Goal: Transaction & Acquisition: Purchase product/service

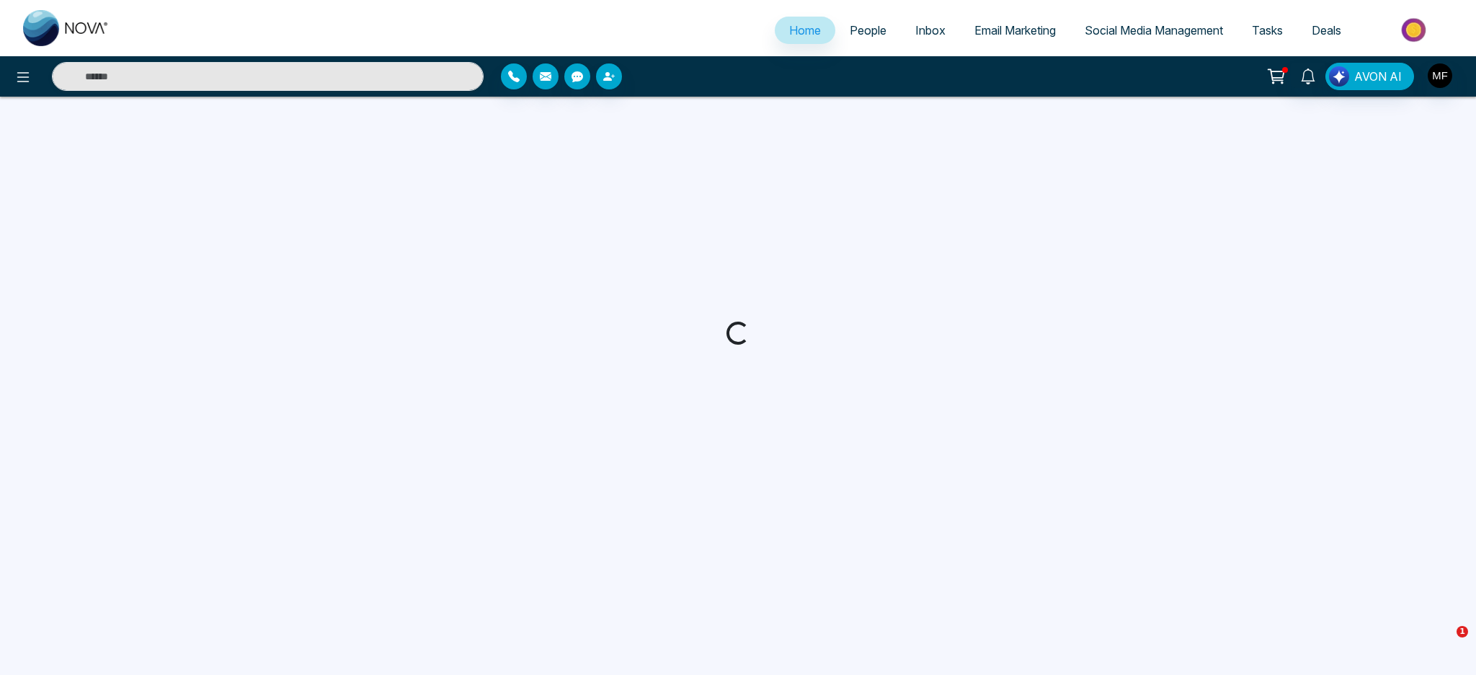
select select "*"
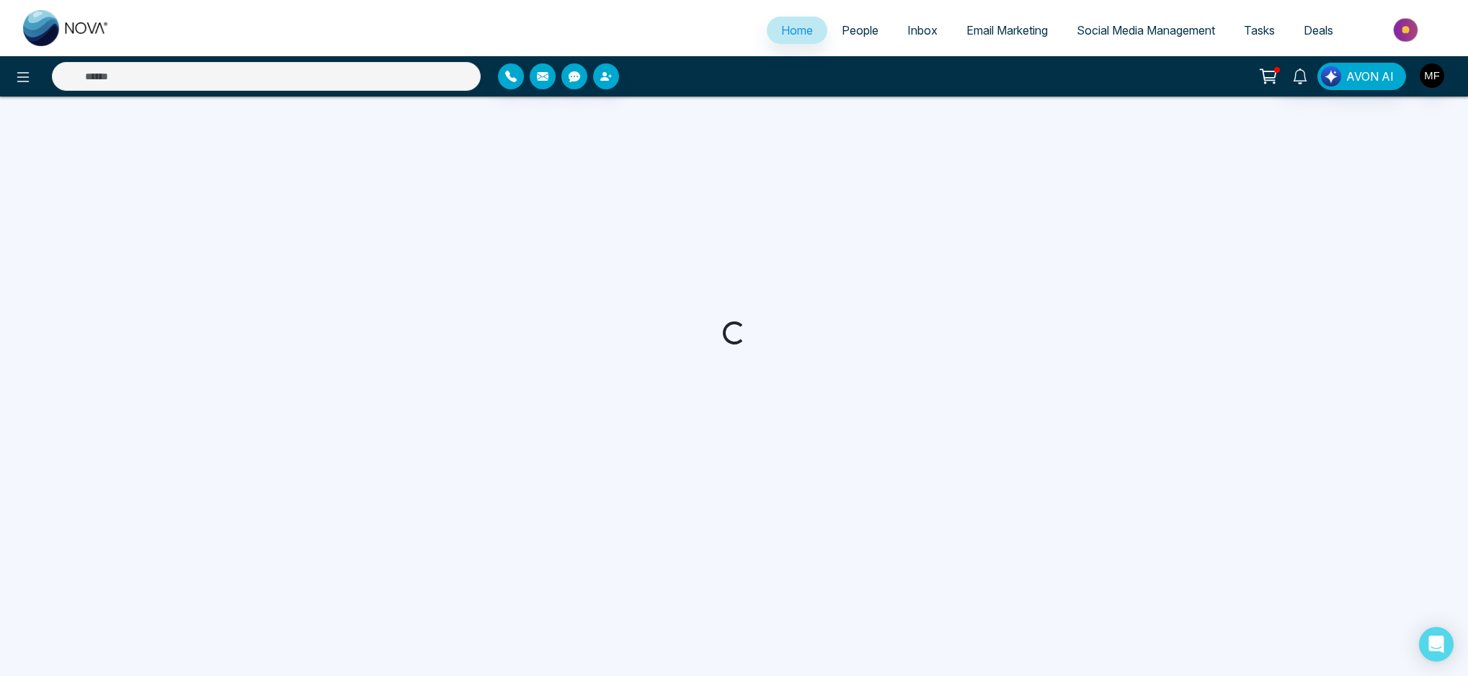
select select "*"
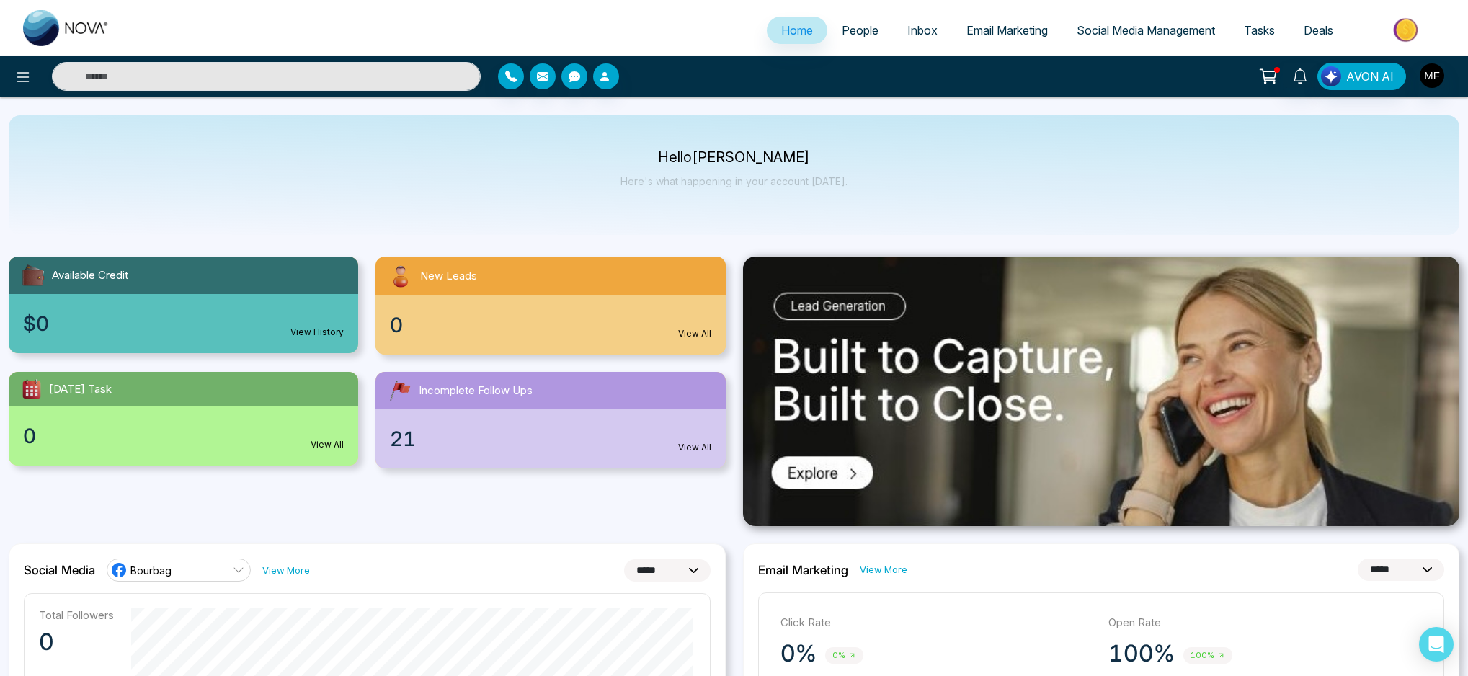
click at [740, 228] on div "Hello [PERSON_NAME] Here's what happening in your account [DATE]." at bounding box center [734, 175] width 1451 height 120
click at [845, 19] on link "People" at bounding box center [860, 30] width 66 height 27
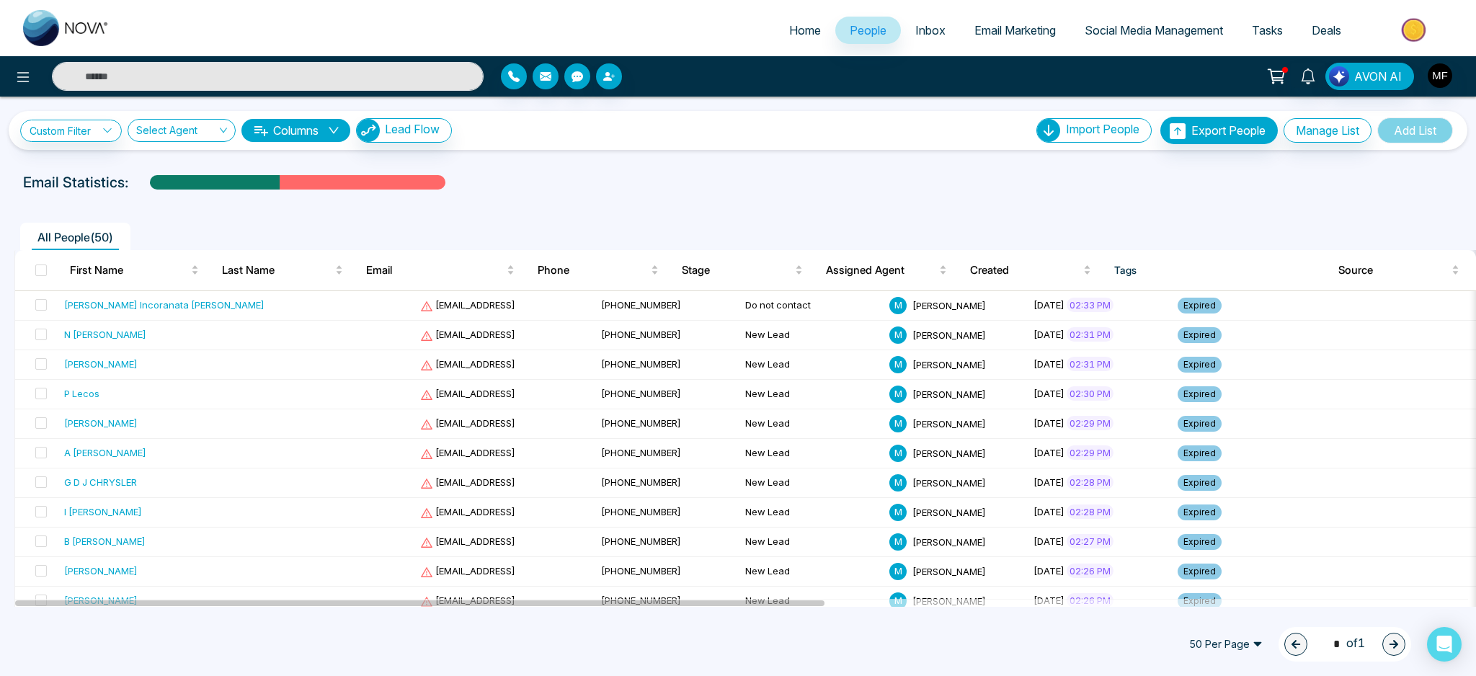
click at [1416, 36] on img at bounding box center [1415, 30] width 104 height 32
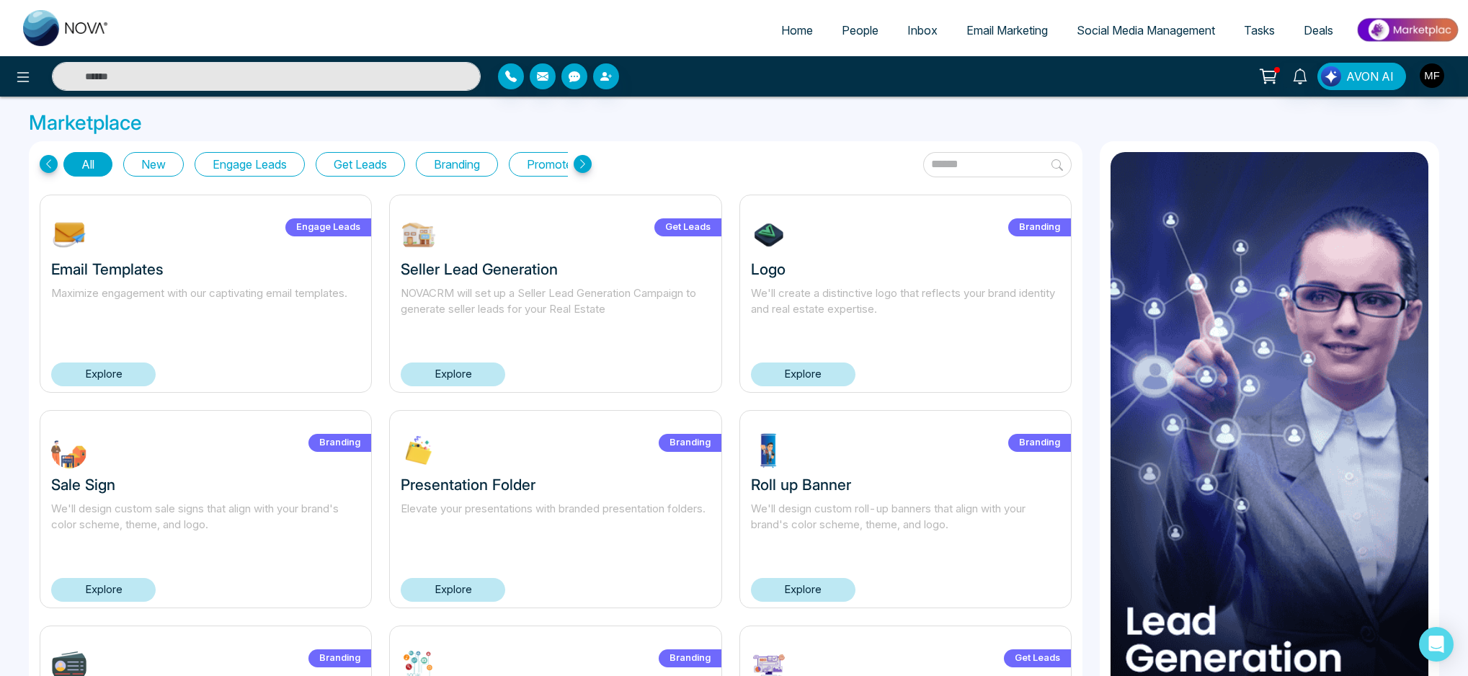
click at [801, 382] on link "Explore" at bounding box center [803, 374] width 104 height 24
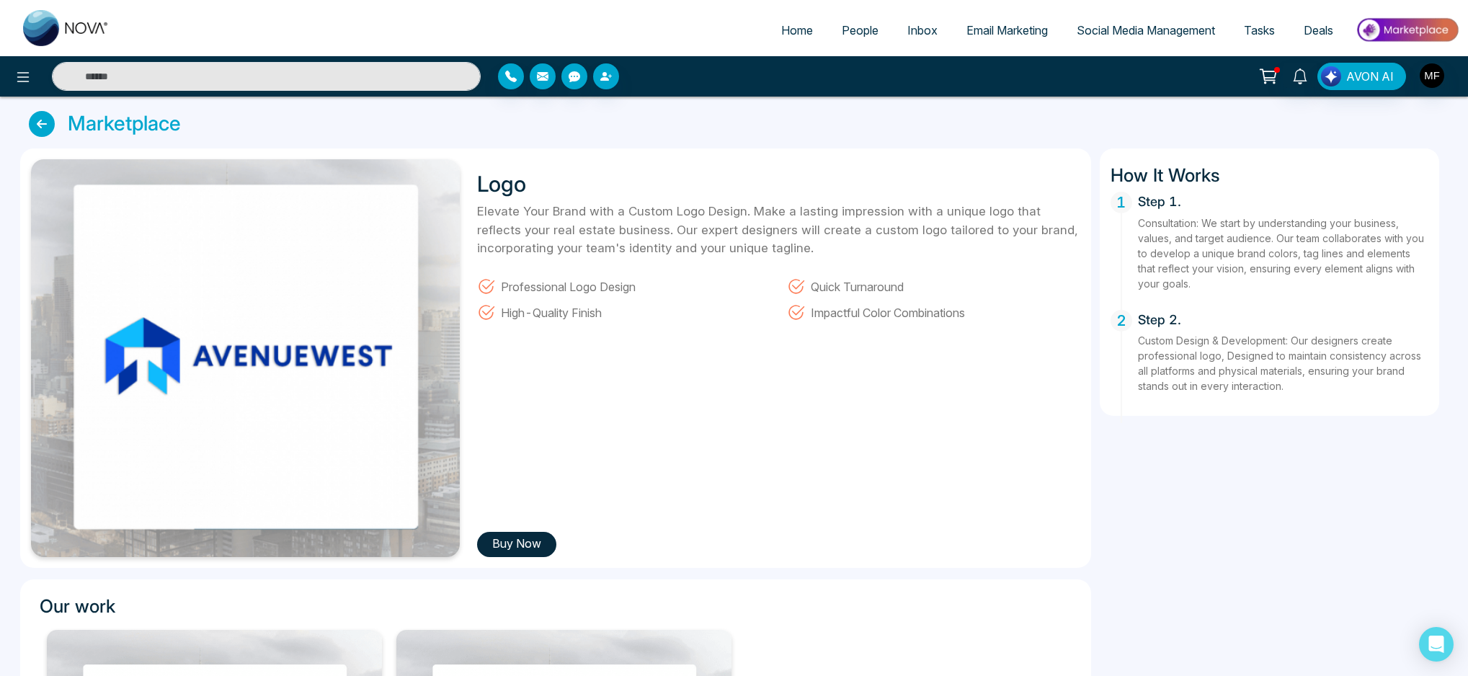
click at [633, 506] on div "Logo Elevate Your Brand with a Custom Logo Design. Make a lasting impression wi…" at bounding box center [774, 358] width 612 height 398
click at [521, 547] on button "Buy Now" at bounding box center [516, 544] width 79 height 25
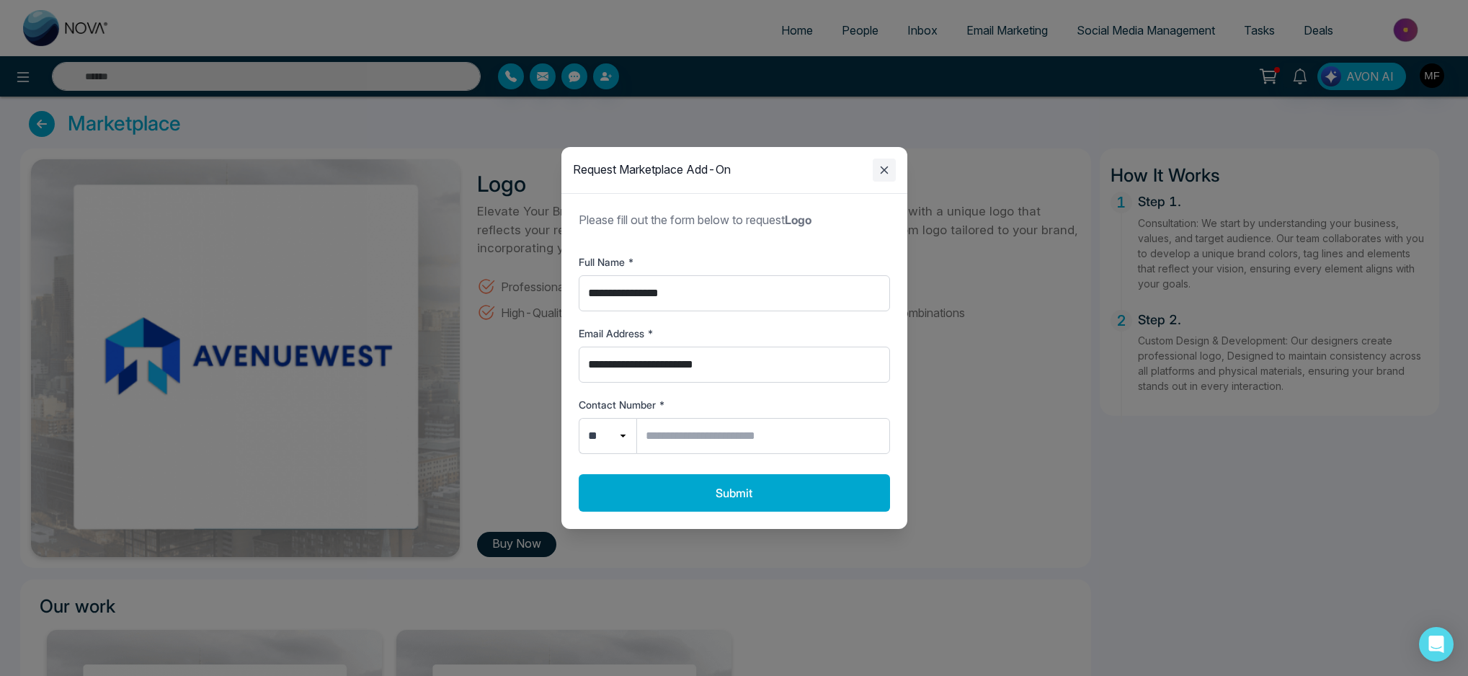
click at [886, 169] on icon "Close modal" at bounding box center [884, 169] width 17 height 17
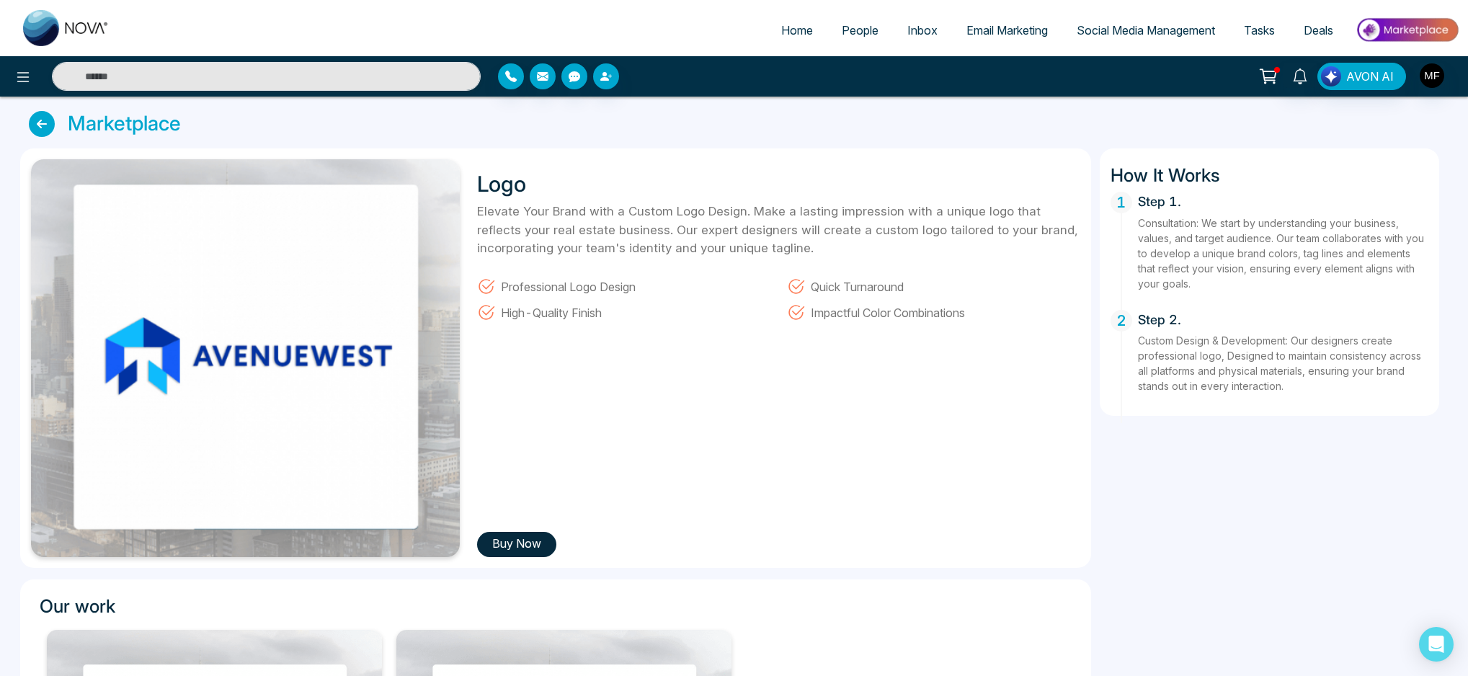
click at [55, 127] on link at bounding box center [45, 124] width 33 height 26
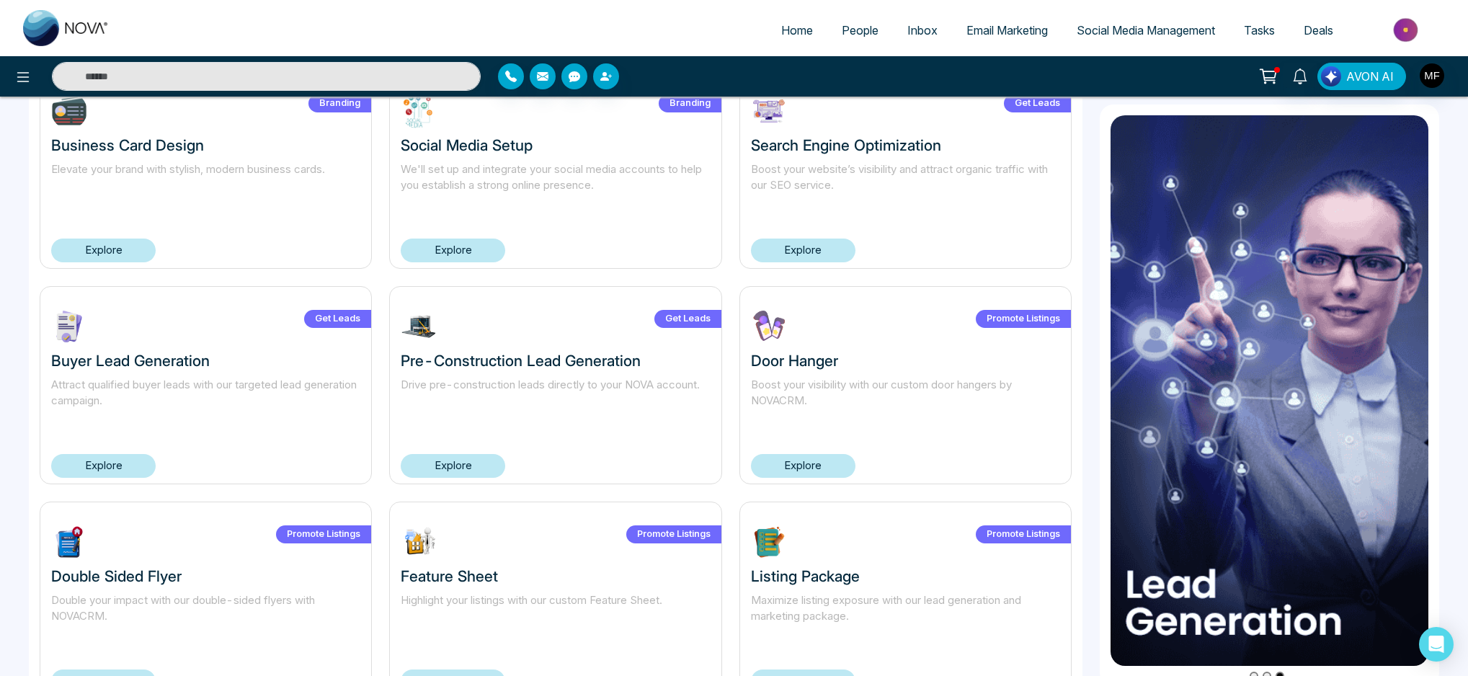
scroll to position [546, 0]
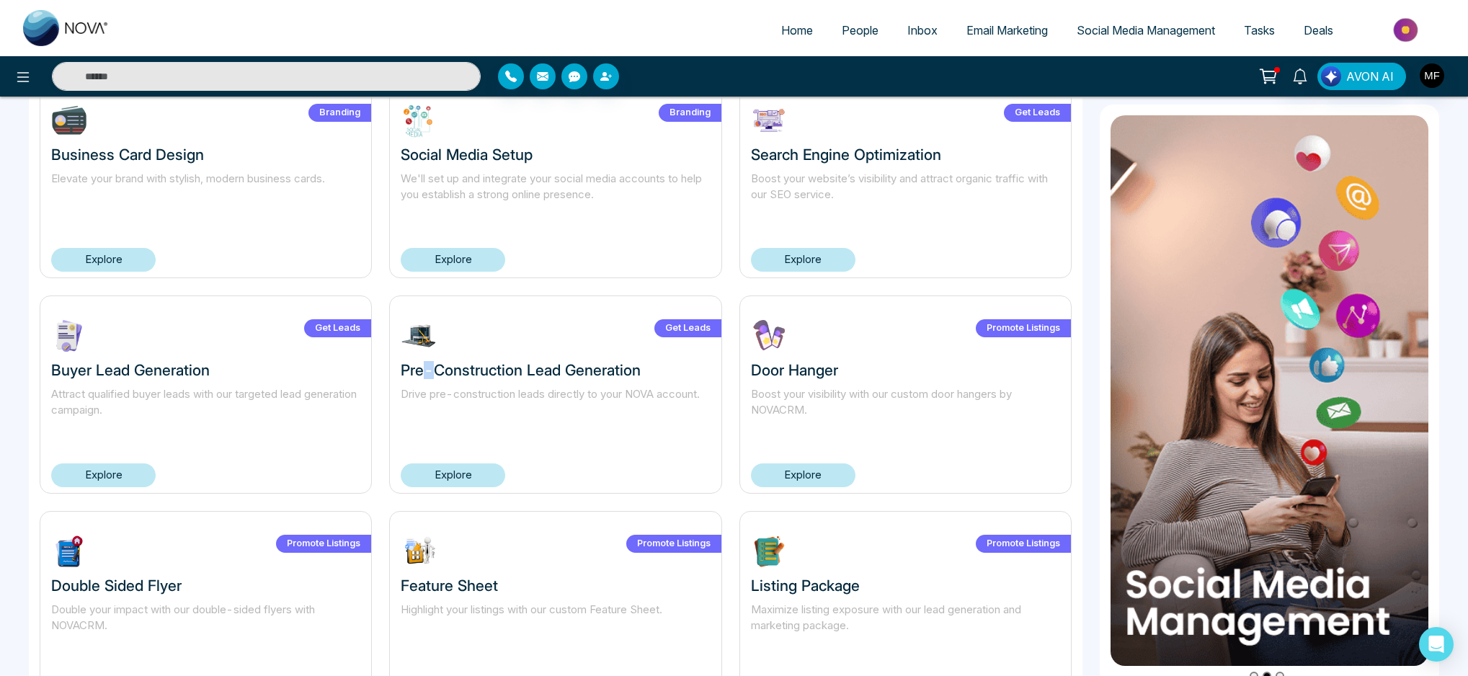
click at [108, 480] on link "Explore" at bounding box center [103, 475] width 104 height 24
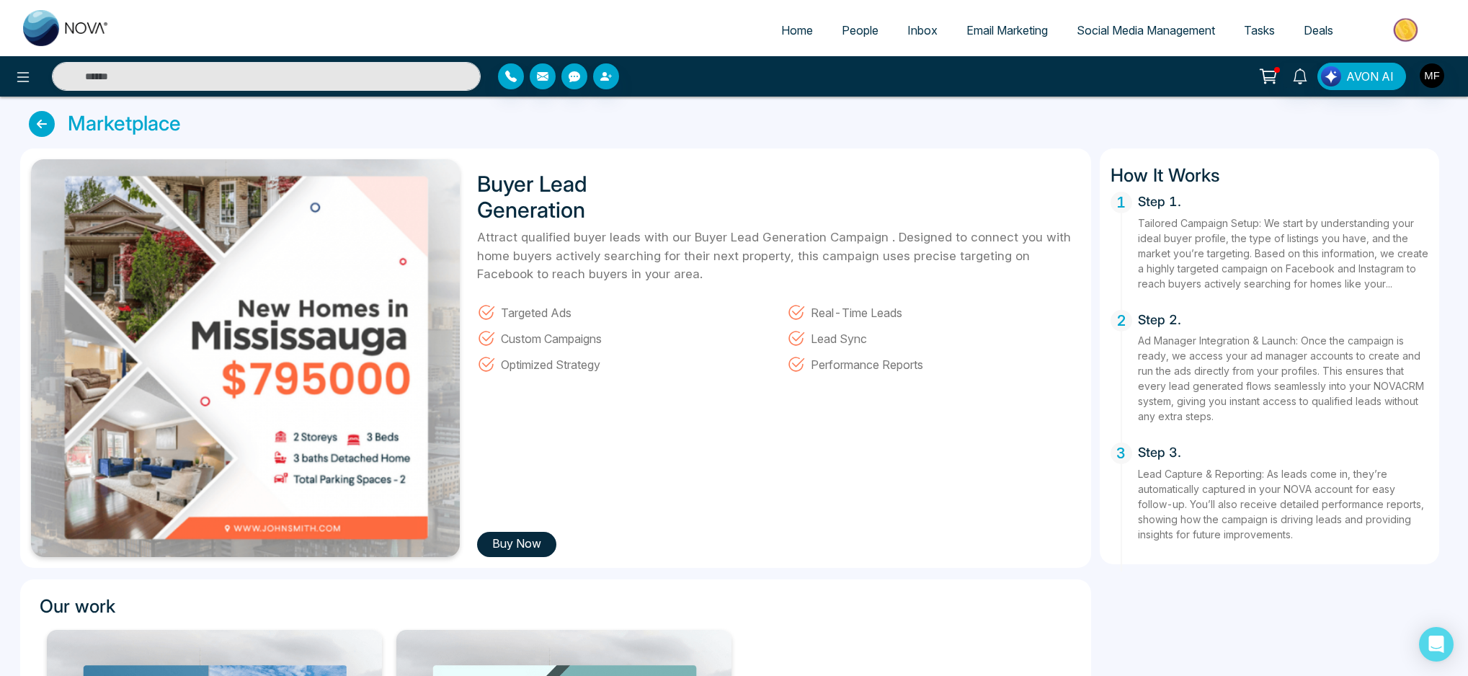
click at [1414, 23] on img at bounding box center [1407, 30] width 104 height 32
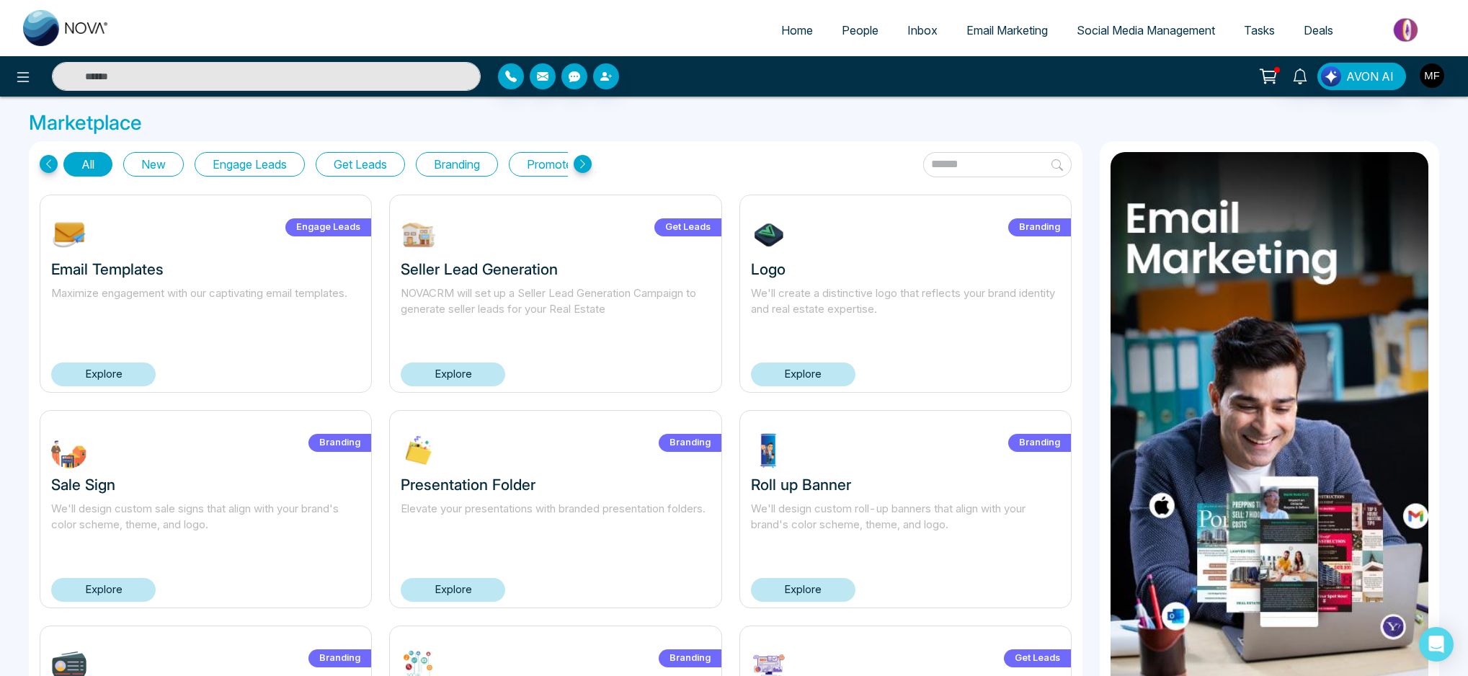
click at [272, 173] on button "Engage Leads" at bounding box center [250, 164] width 110 height 25
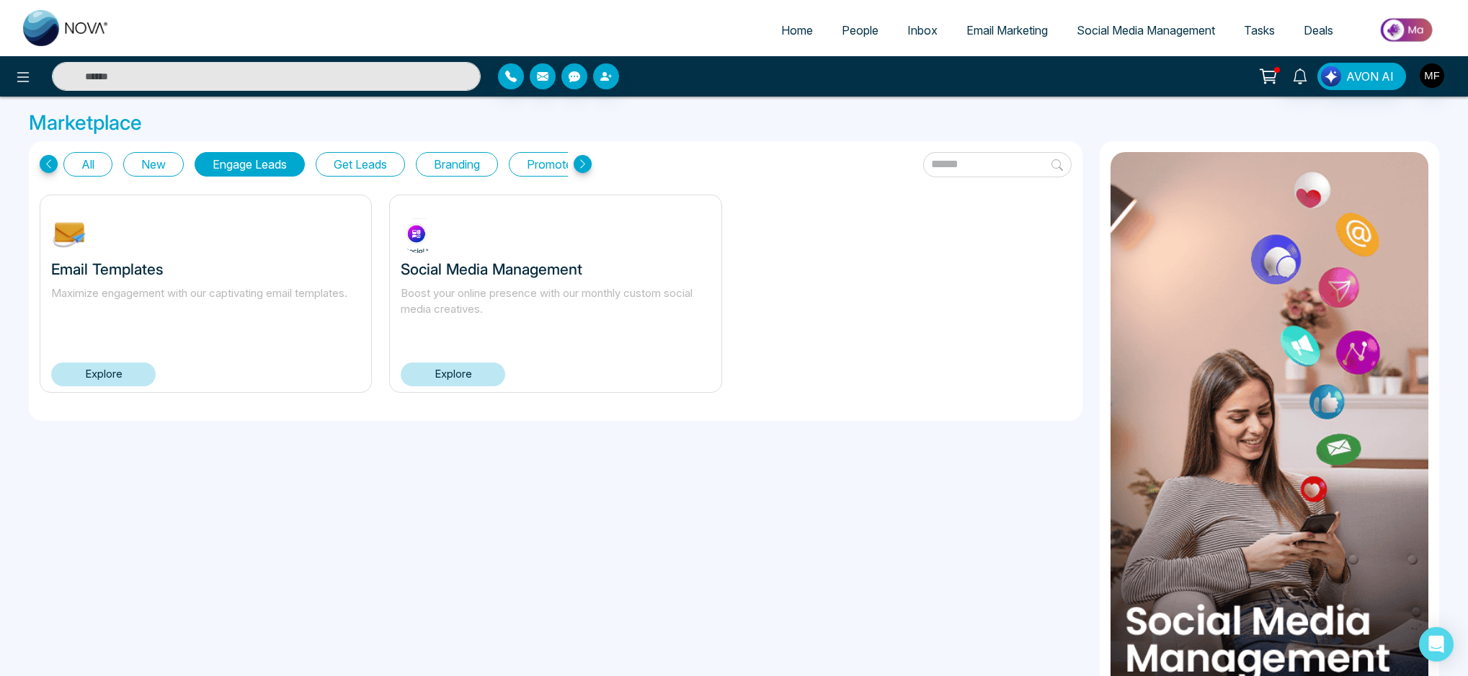
click at [375, 168] on button "Get Leads" at bounding box center [360, 164] width 89 height 25
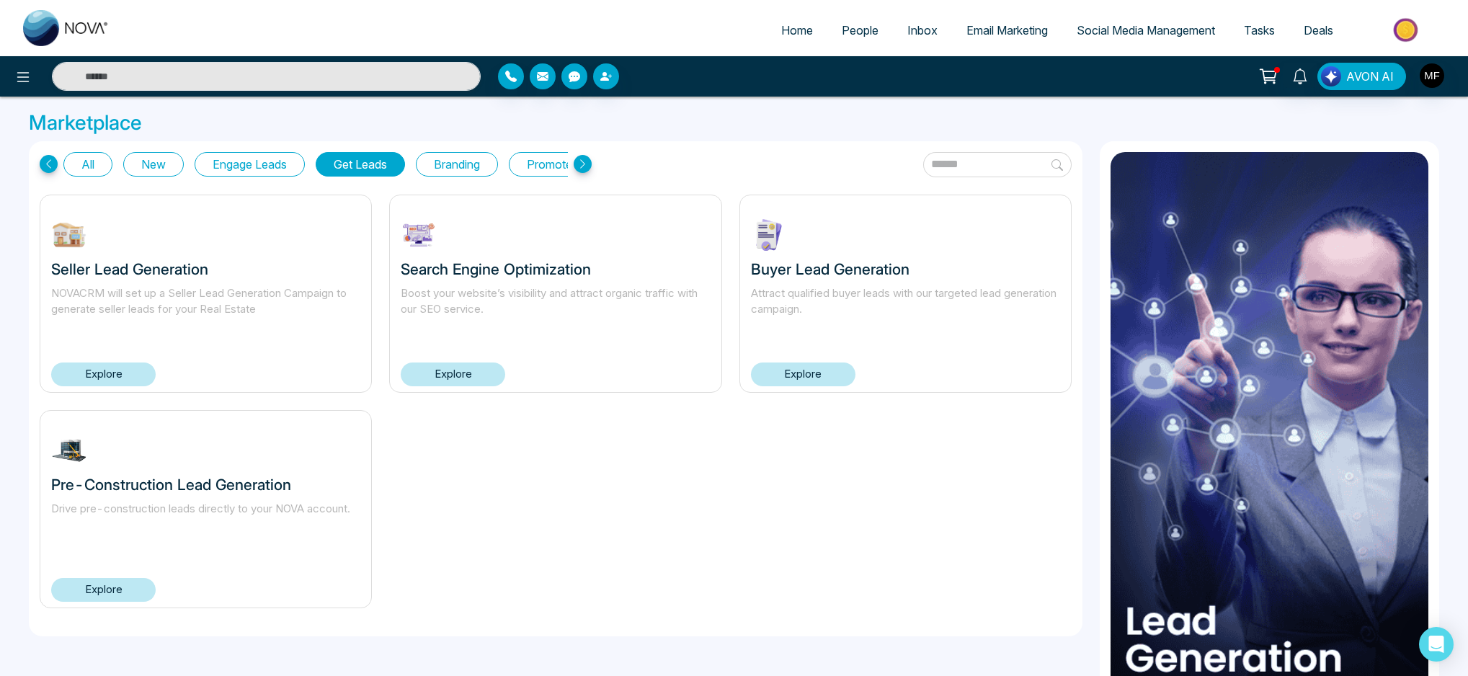
click at [94, 378] on link "Explore" at bounding box center [103, 374] width 104 height 24
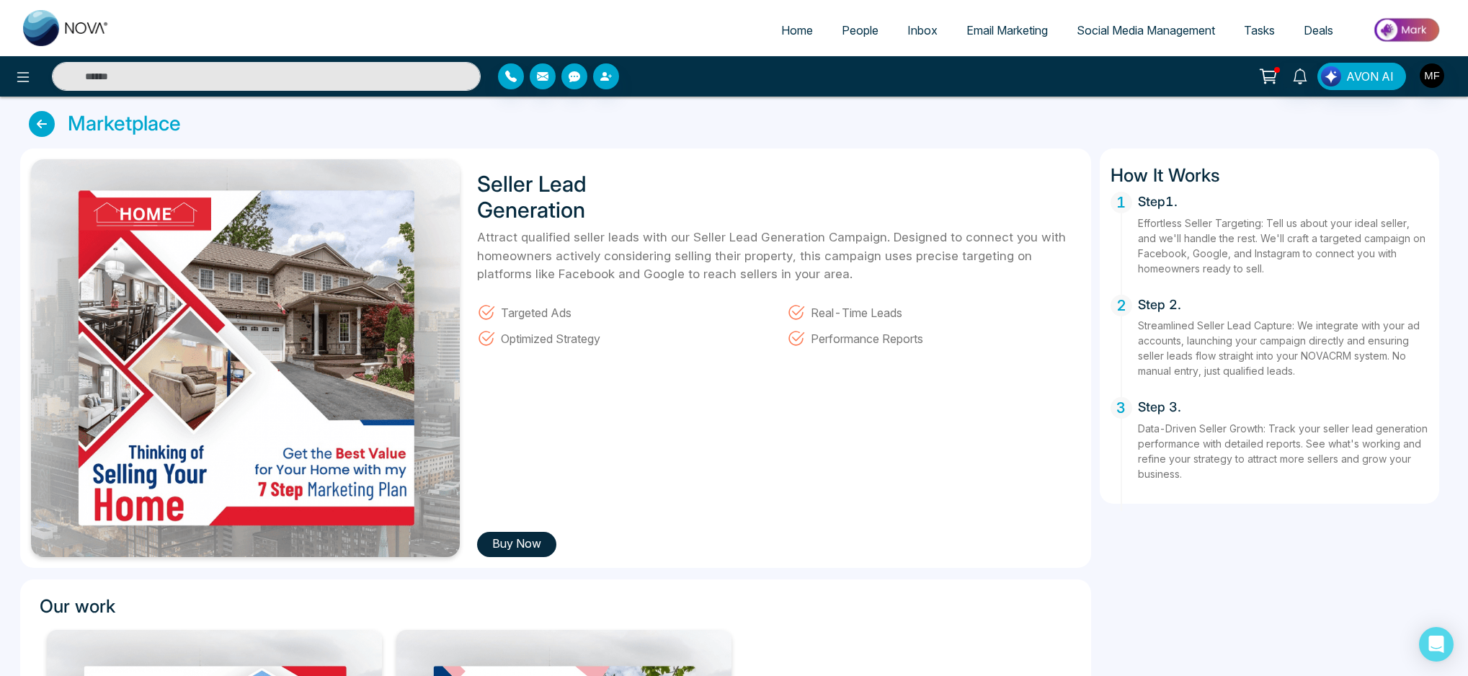
scroll to position [353, 0]
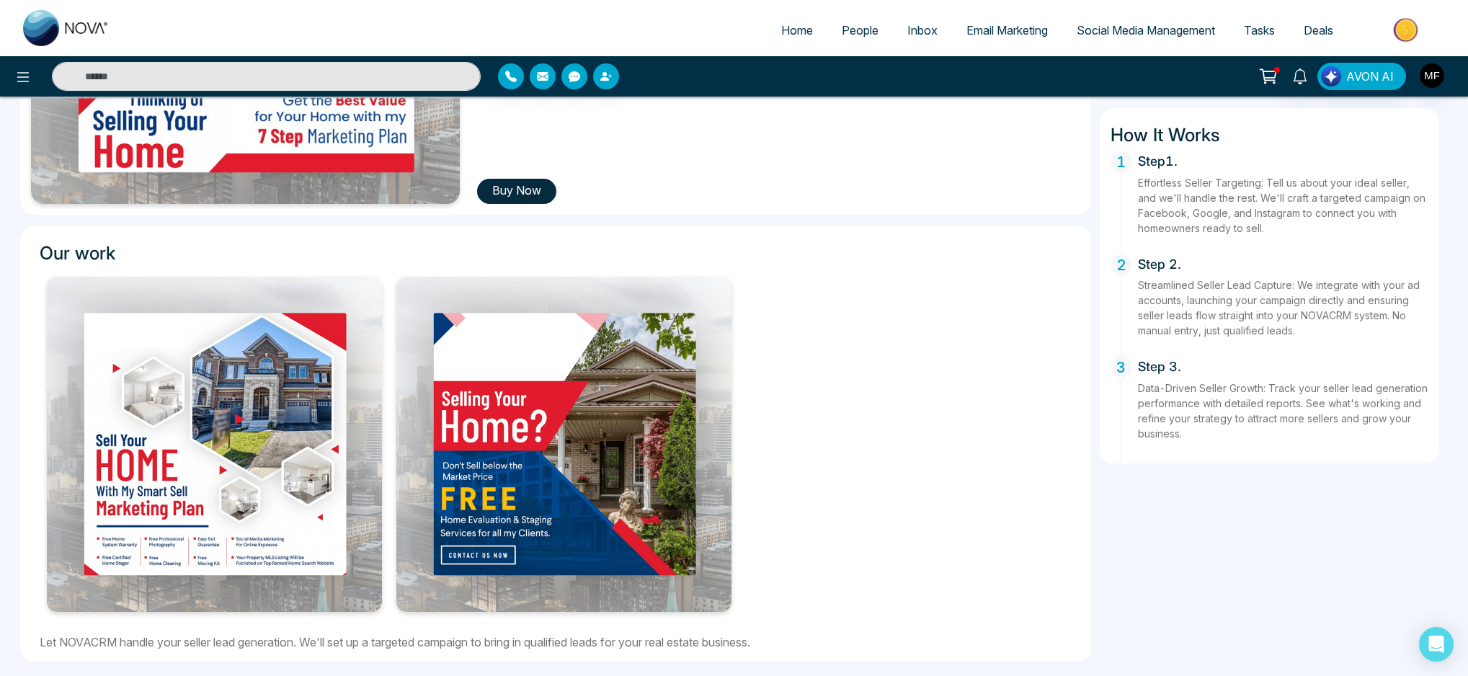
click at [203, 510] on img at bounding box center [214, 444] width 335 height 335
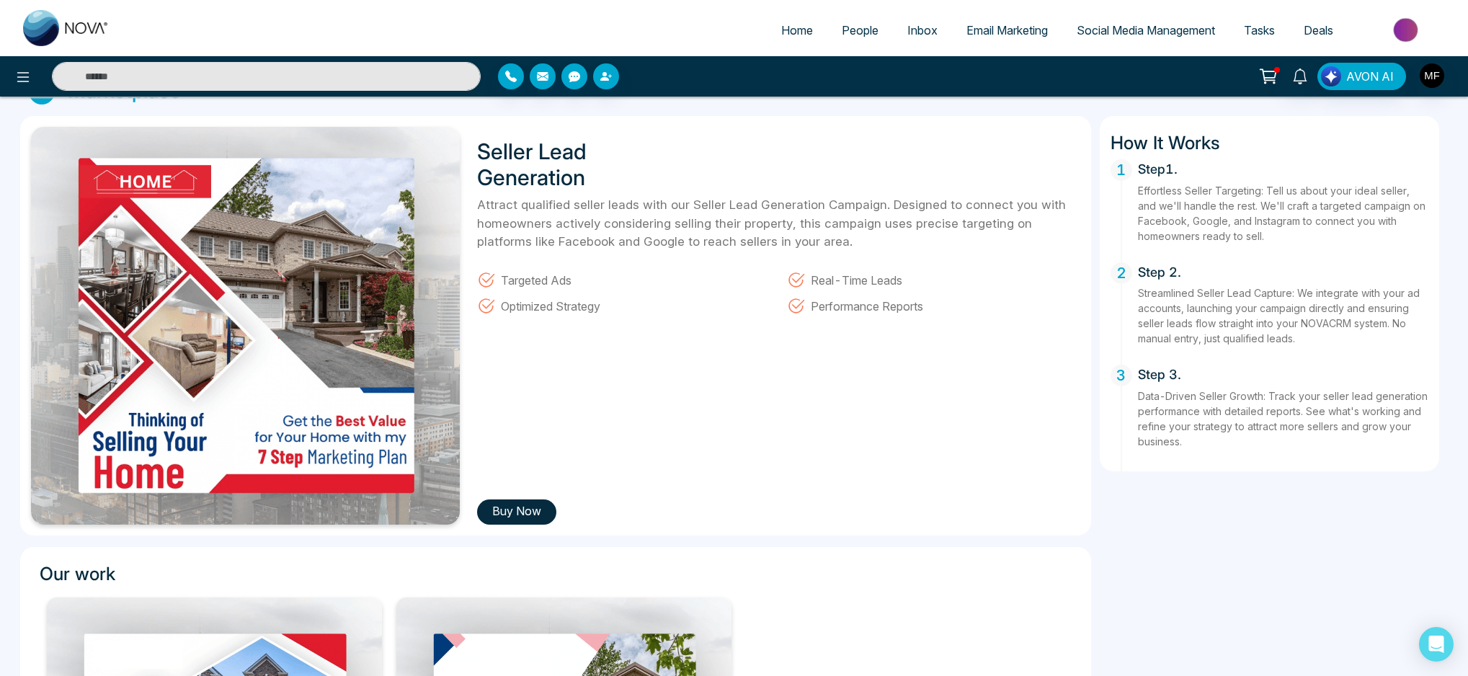
scroll to position [0, 0]
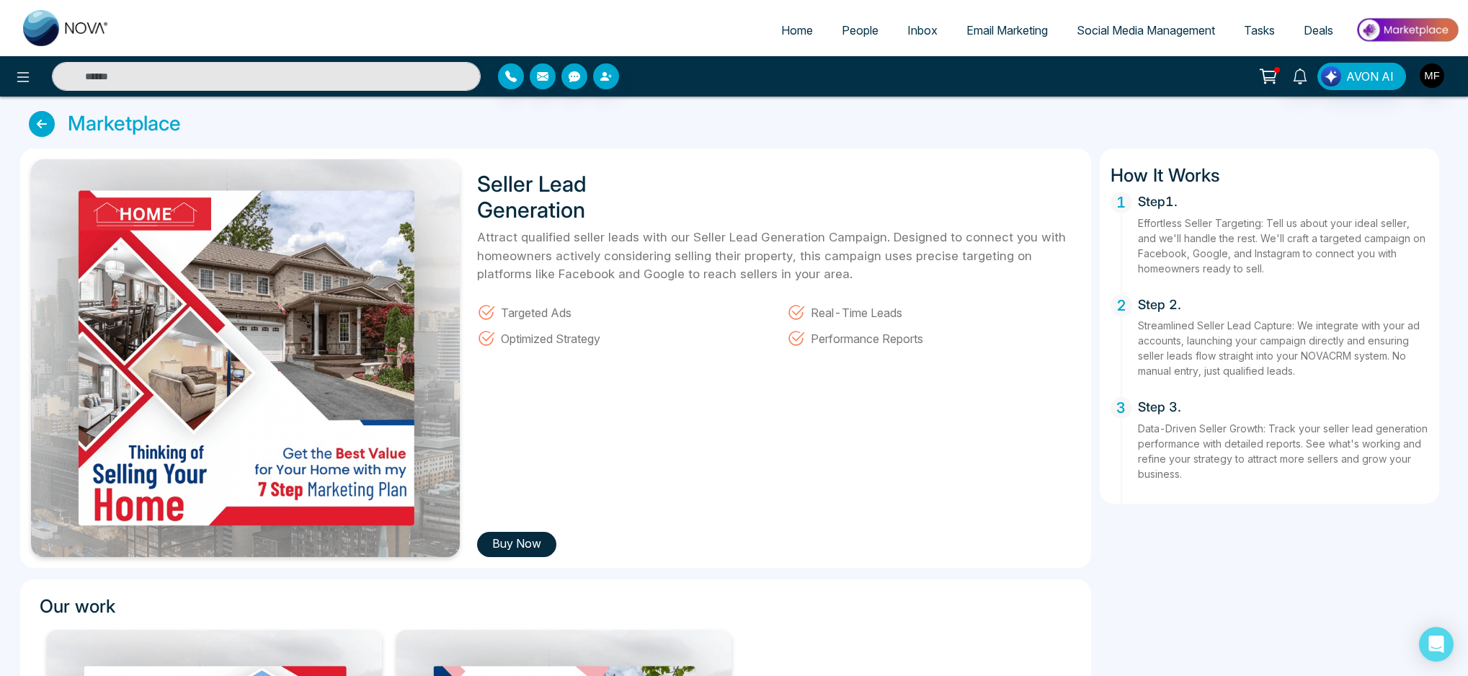
click at [49, 131] on icon at bounding box center [42, 124] width 26 height 26
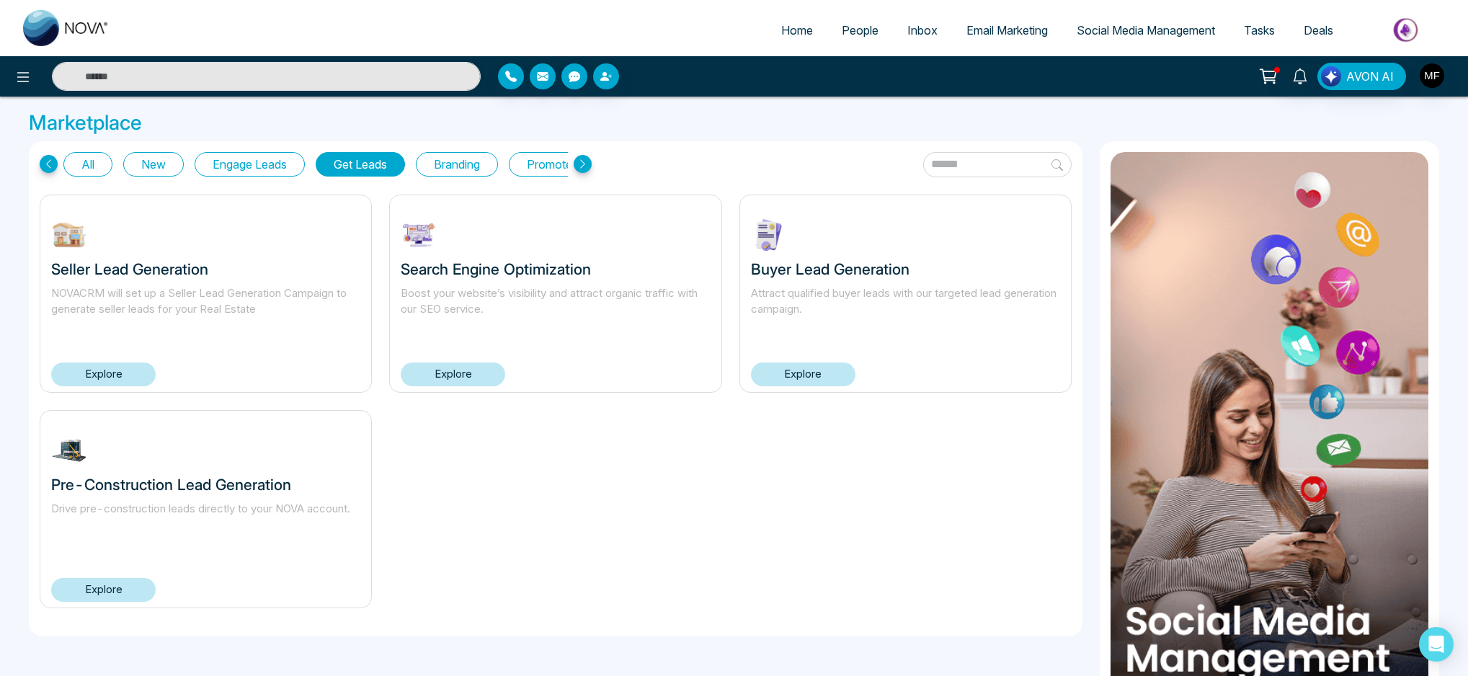
click at [1085, 167] on div "All New Engage Leads Get Leads Branding Promote Listings Seller Lead Generation…" at bounding box center [555, 432] width 1071 height 582
click at [1263, 81] on icon at bounding box center [1268, 76] width 20 height 20
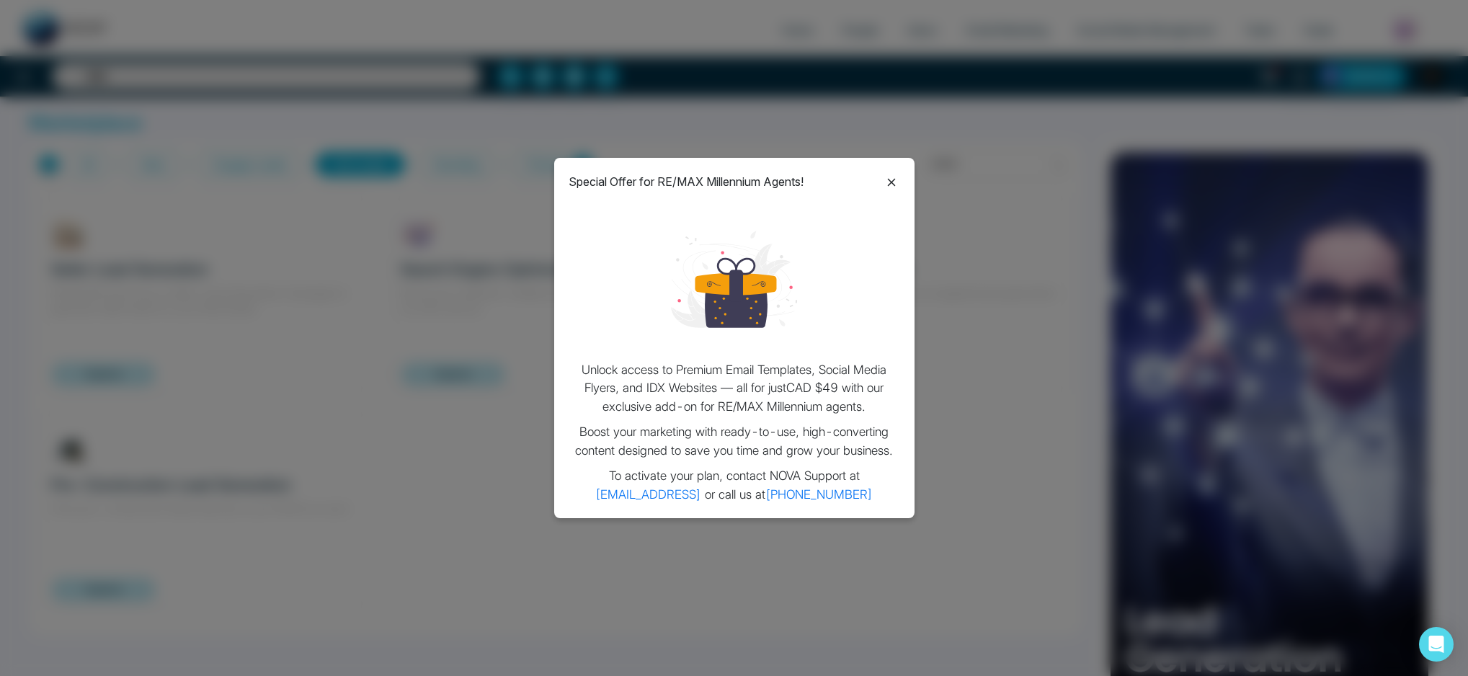
click at [897, 184] on icon at bounding box center [891, 182] width 17 height 17
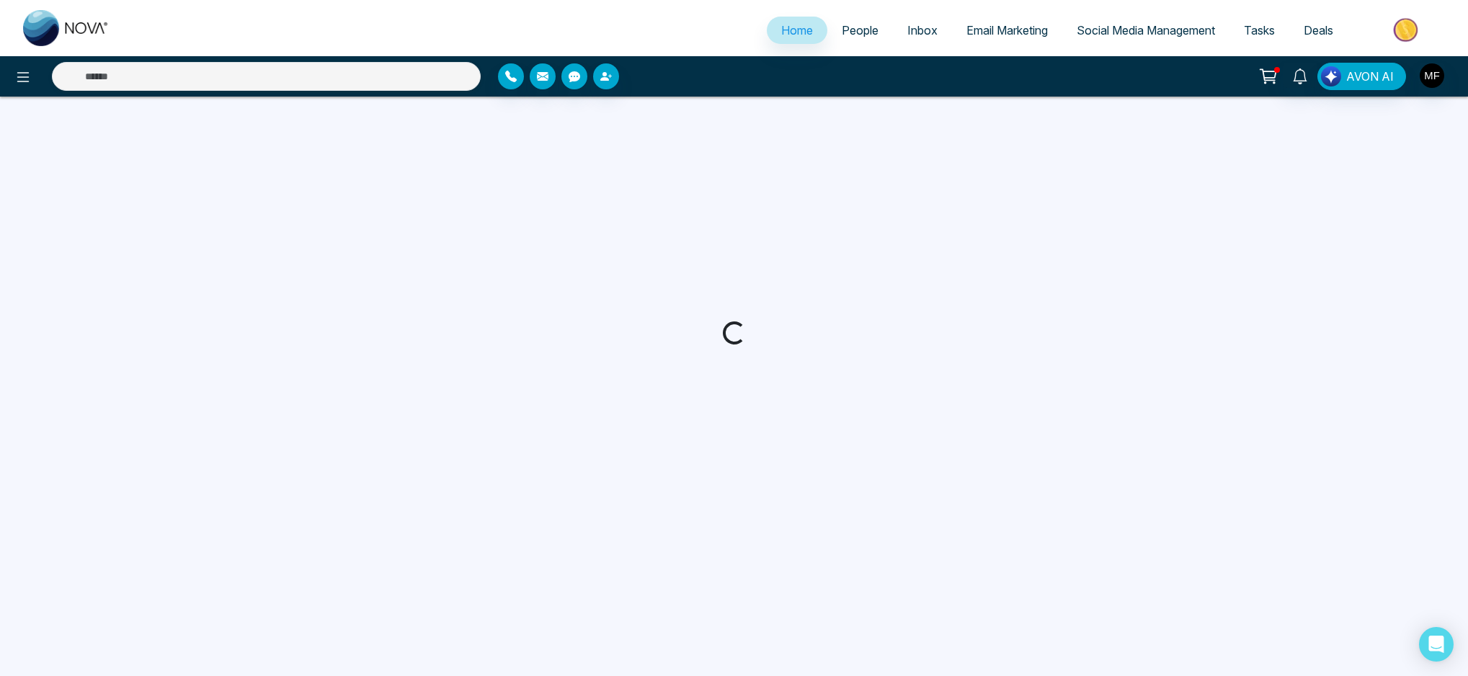
select select "*"
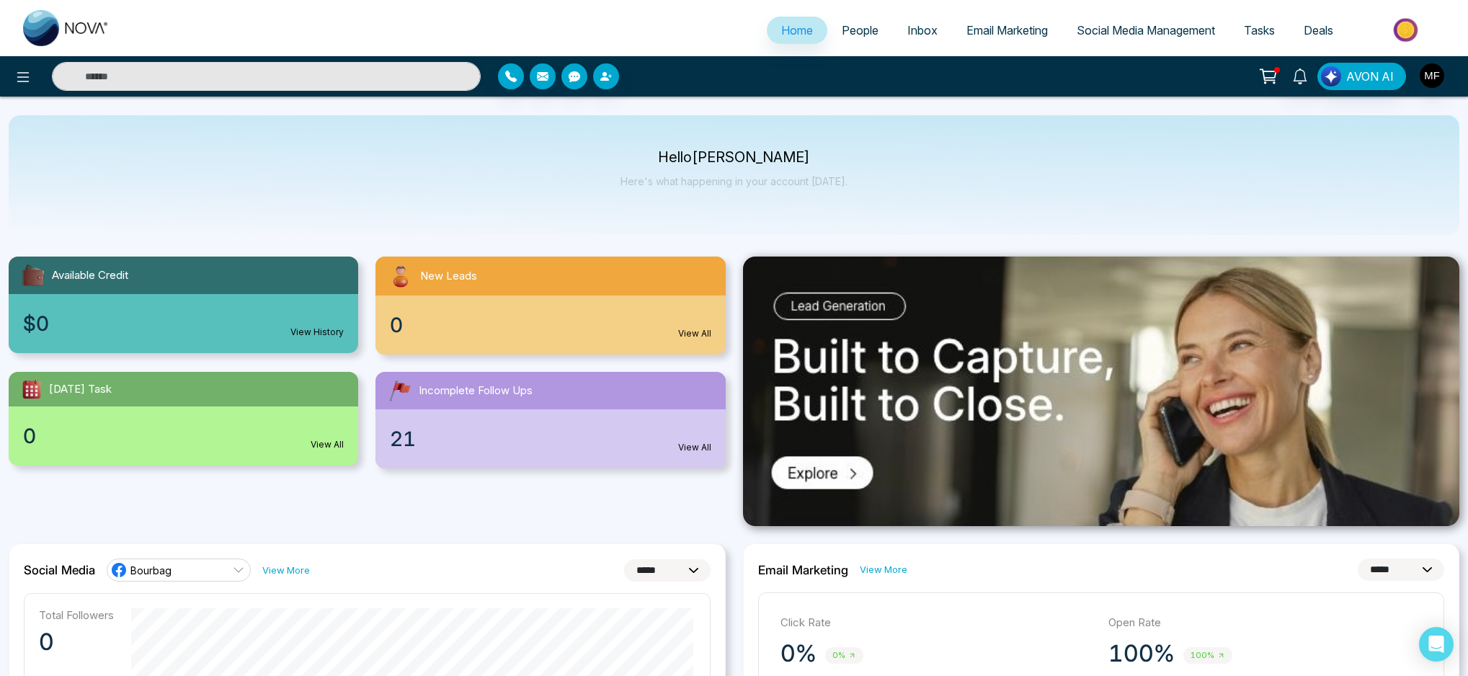
click at [731, 231] on div "Hello Marwen Ferchichi Here's what happening in your account today." at bounding box center [734, 175] width 1451 height 120
click at [850, 23] on span "People" at bounding box center [860, 30] width 37 height 14
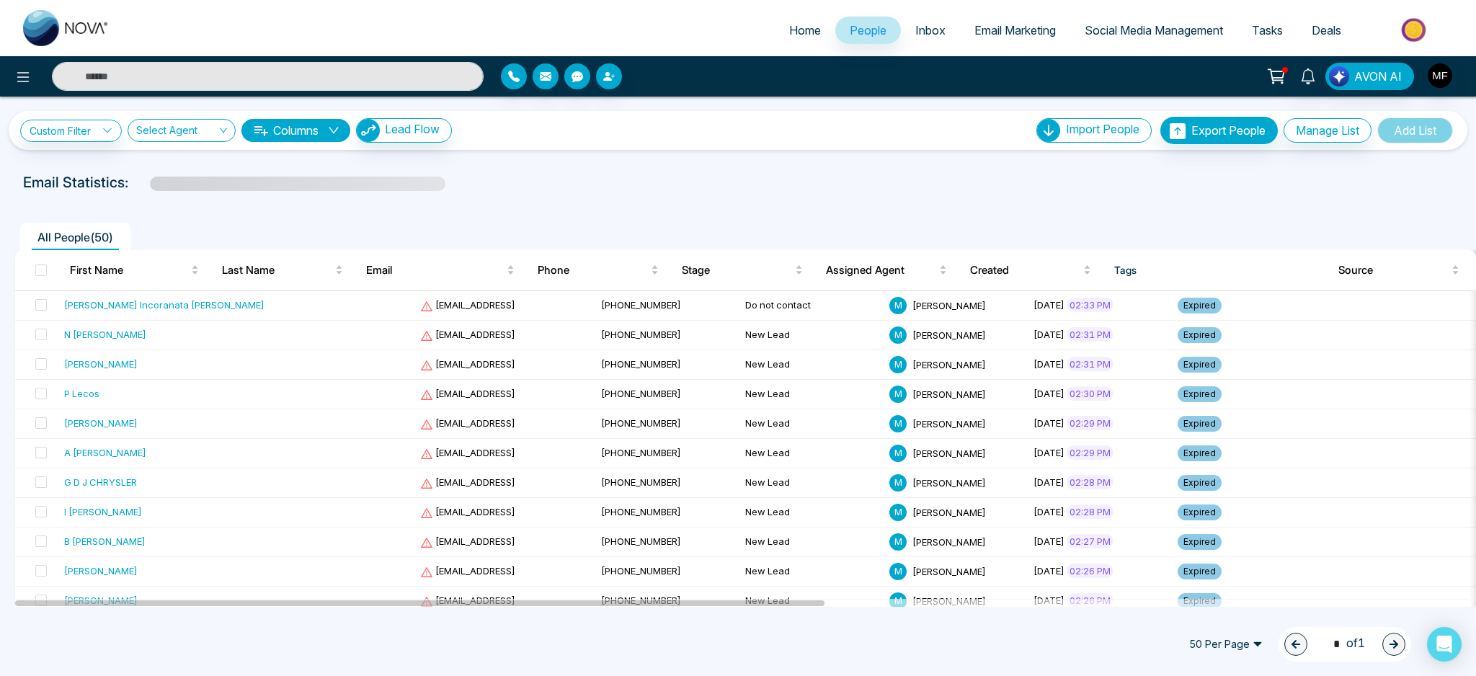
click at [930, 35] on span "Inbox" at bounding box center [930, 30] width 30 height 14
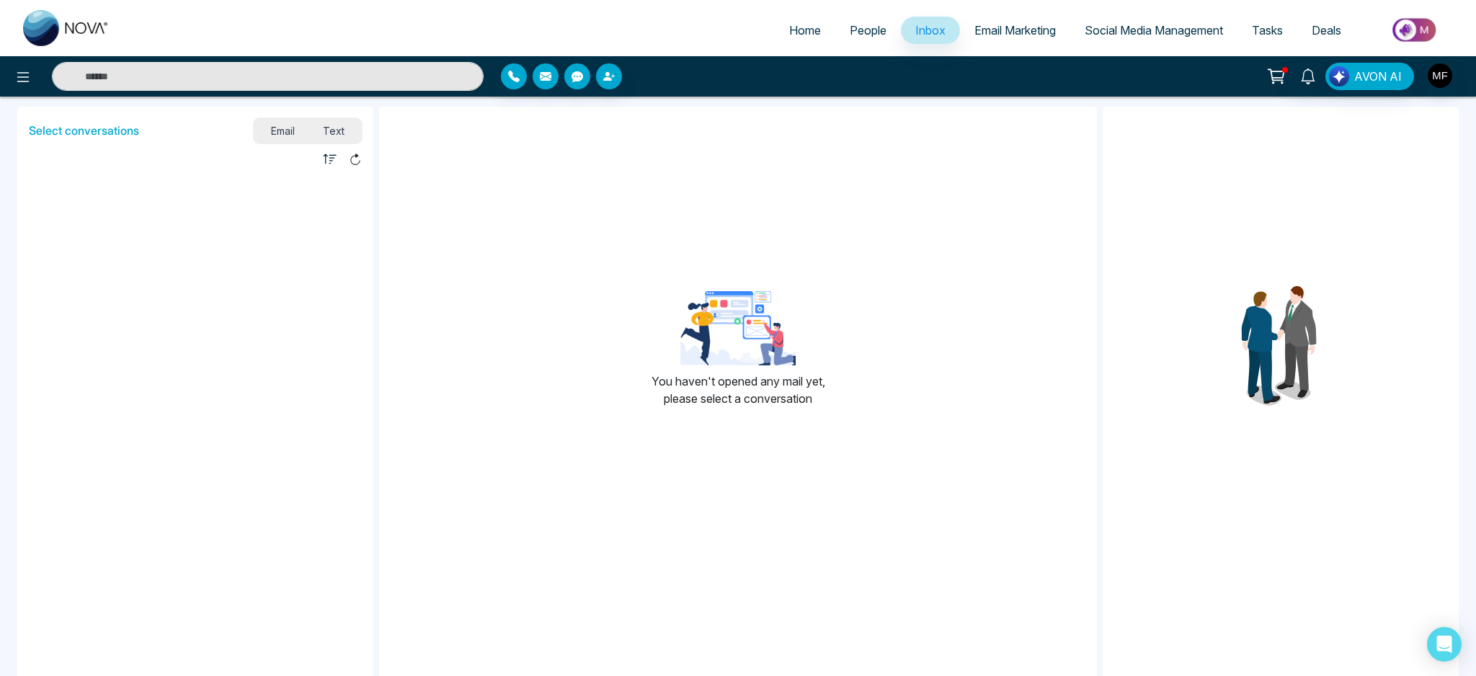
click at [1007, 30] on span "Email Marketing" at bounding box center [1014, 30] width 81 height 14
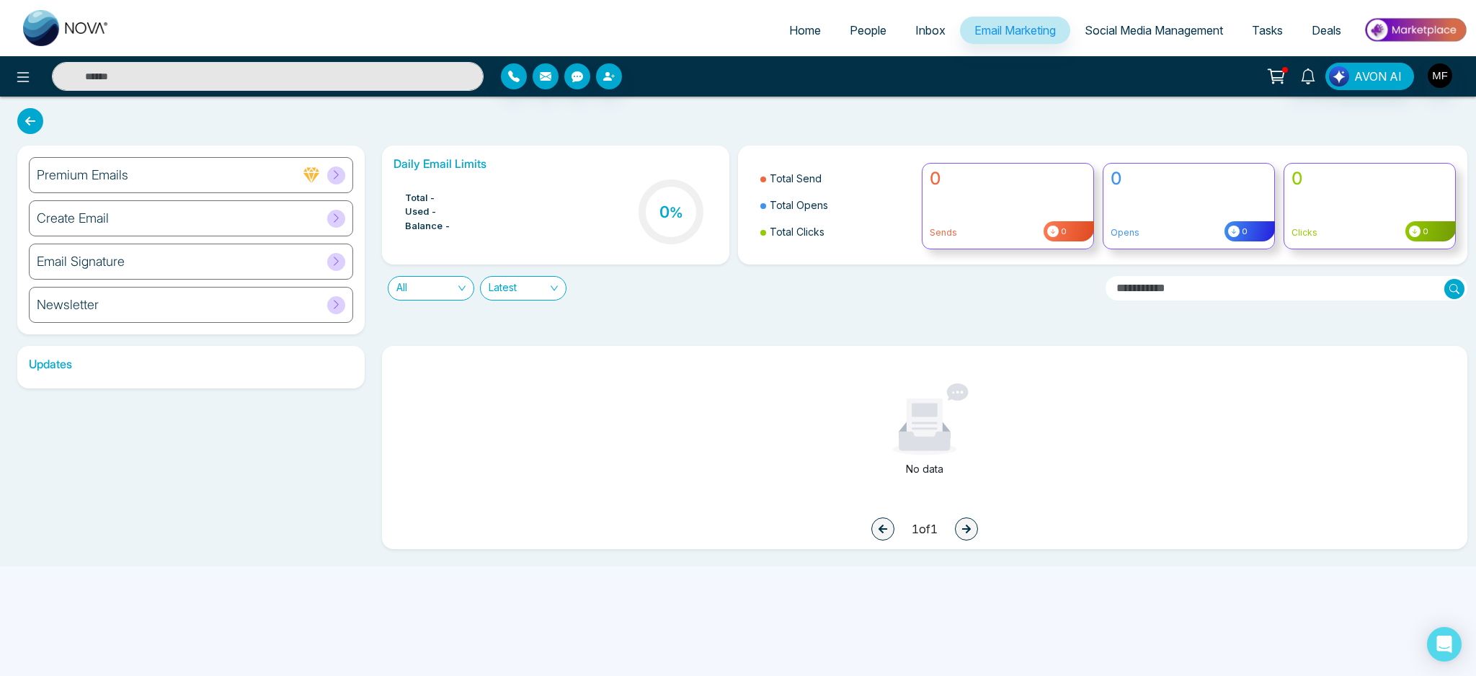
click at [1125, 40] on link "Social Media Management" at bounding box center [1153, 30] width 167 height 27
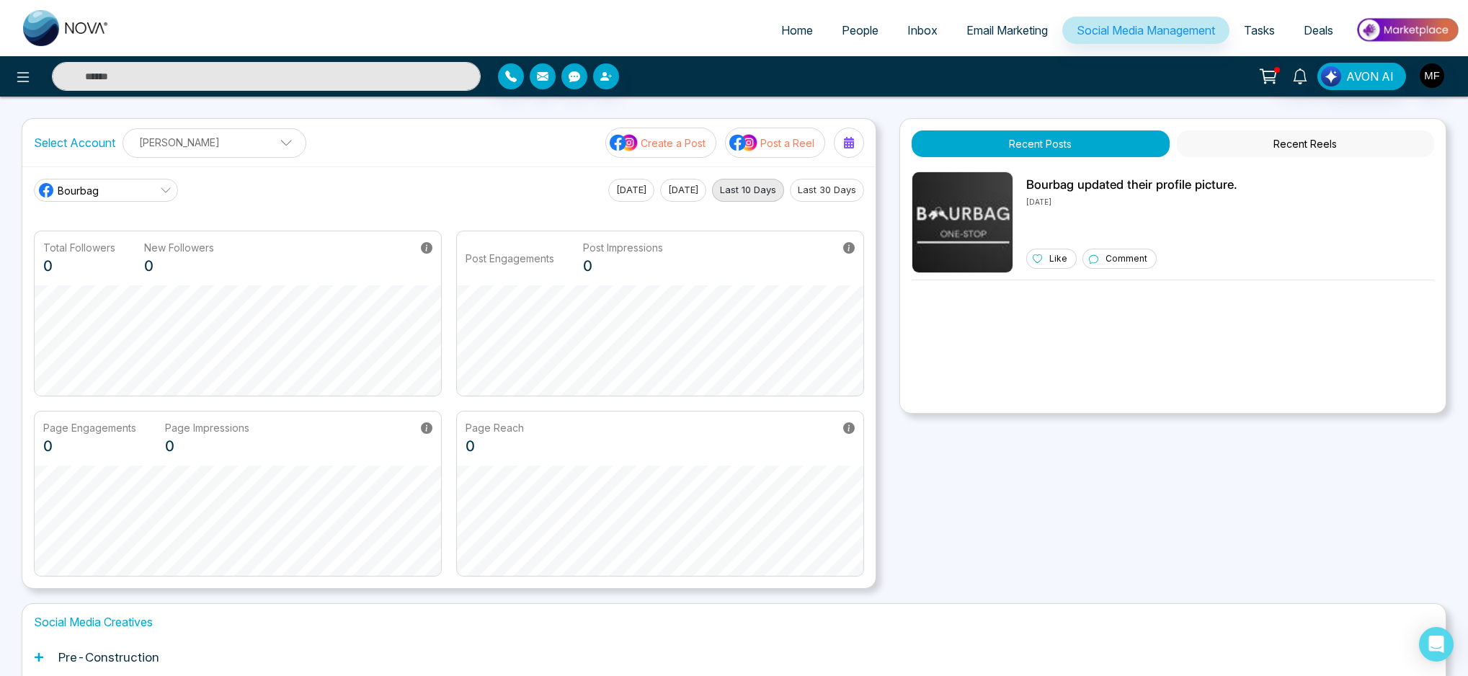
click at [792, 32] on span "Home" at bounding box center [797, 30] width 32 height 14
select select "*"
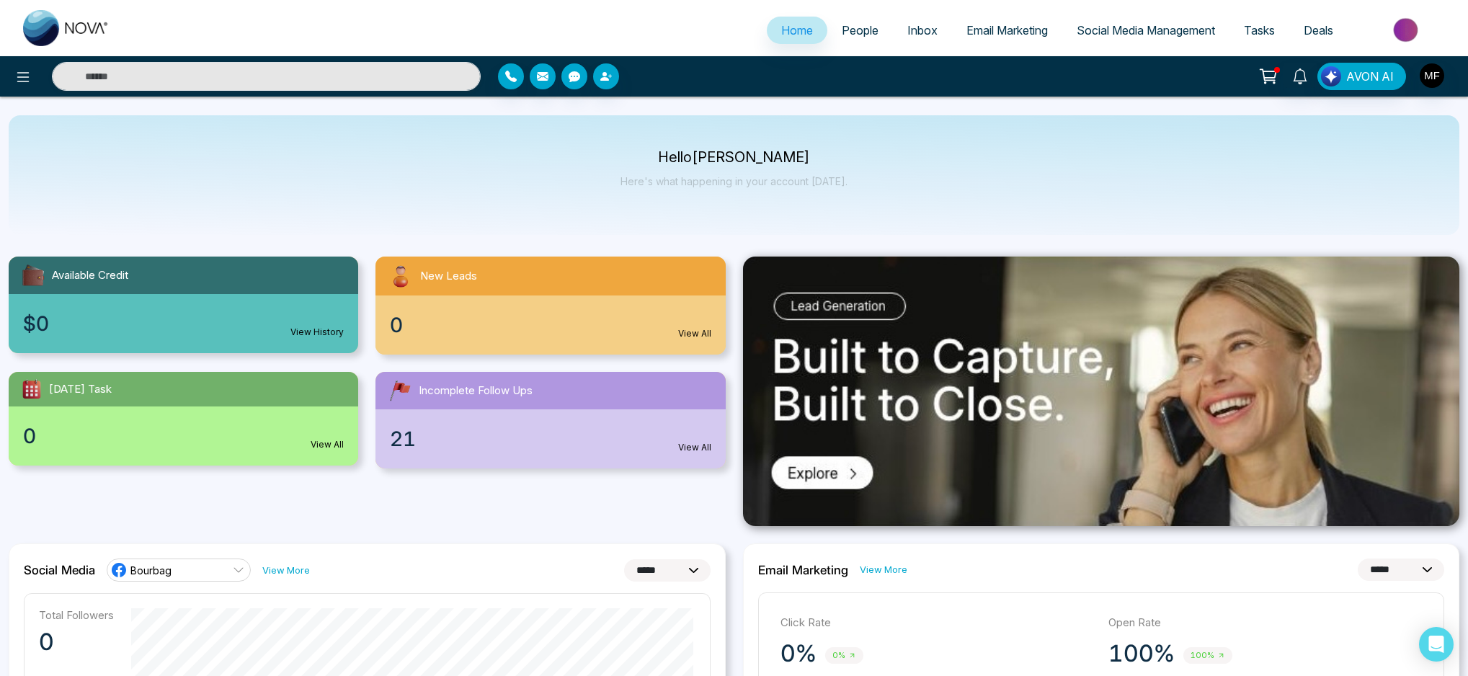
click at [741, 223] on div "Hello Marwen Ferchichi Here's what happening in your account today." at bounding box center [734, 175] width 1451 height 120
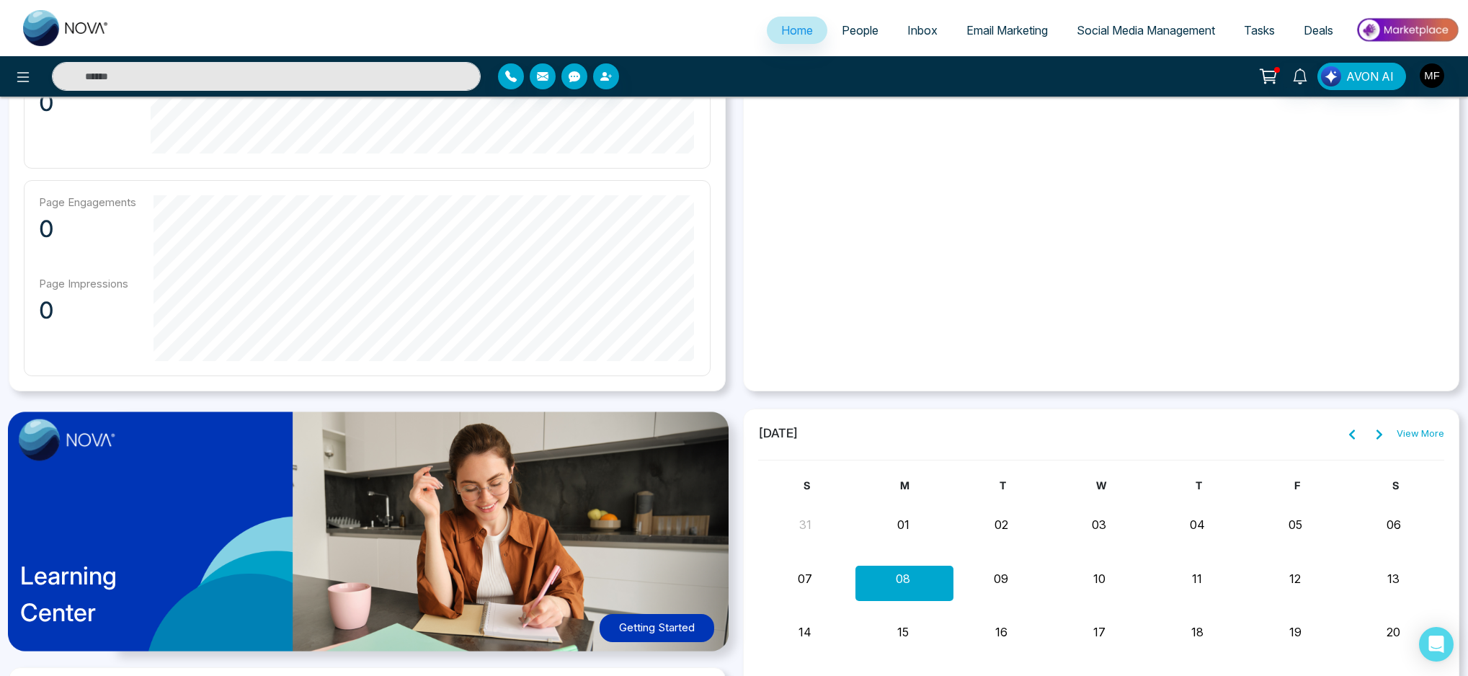
scroll to position [1115, 0]
